Goal: Information Seeking & Learning: Learn about a topic

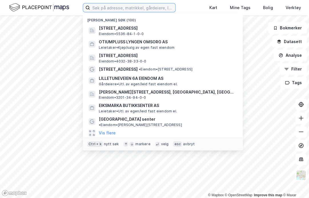
click at [112, 9] on input at bounding box center [132, 7] width 85 height 9
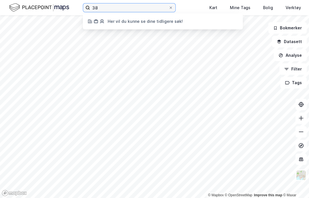
type input "3"
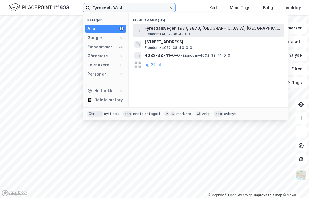
type input "Fyresdal-38-4"
click at [174, 32] on span "Eiendom • 4032-38-4-0-0" at bounding box center [167, 34] width 45 height 5
